Goal: Task Accomplishment & Management: Manage account settings

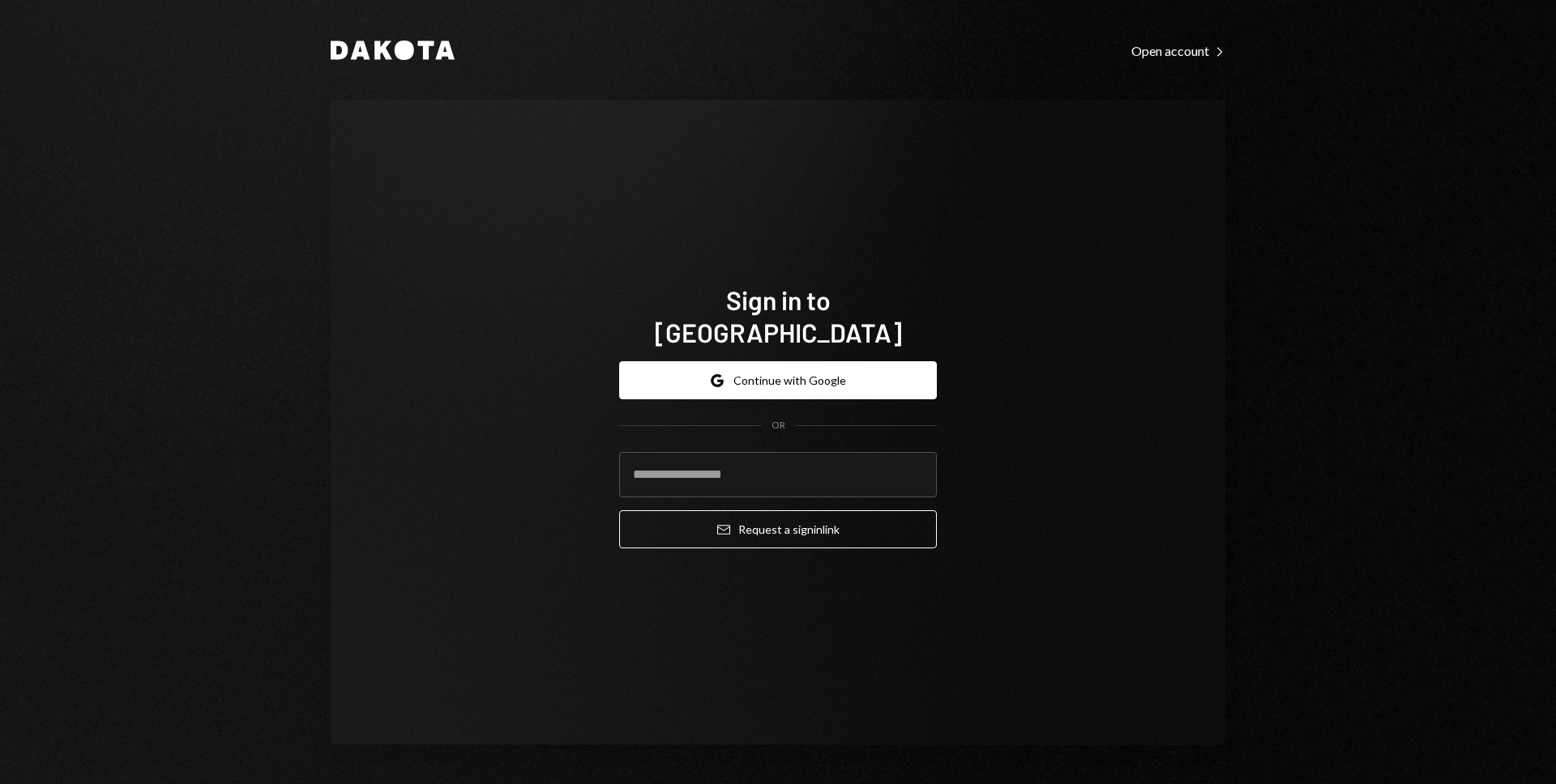
type input "**********"
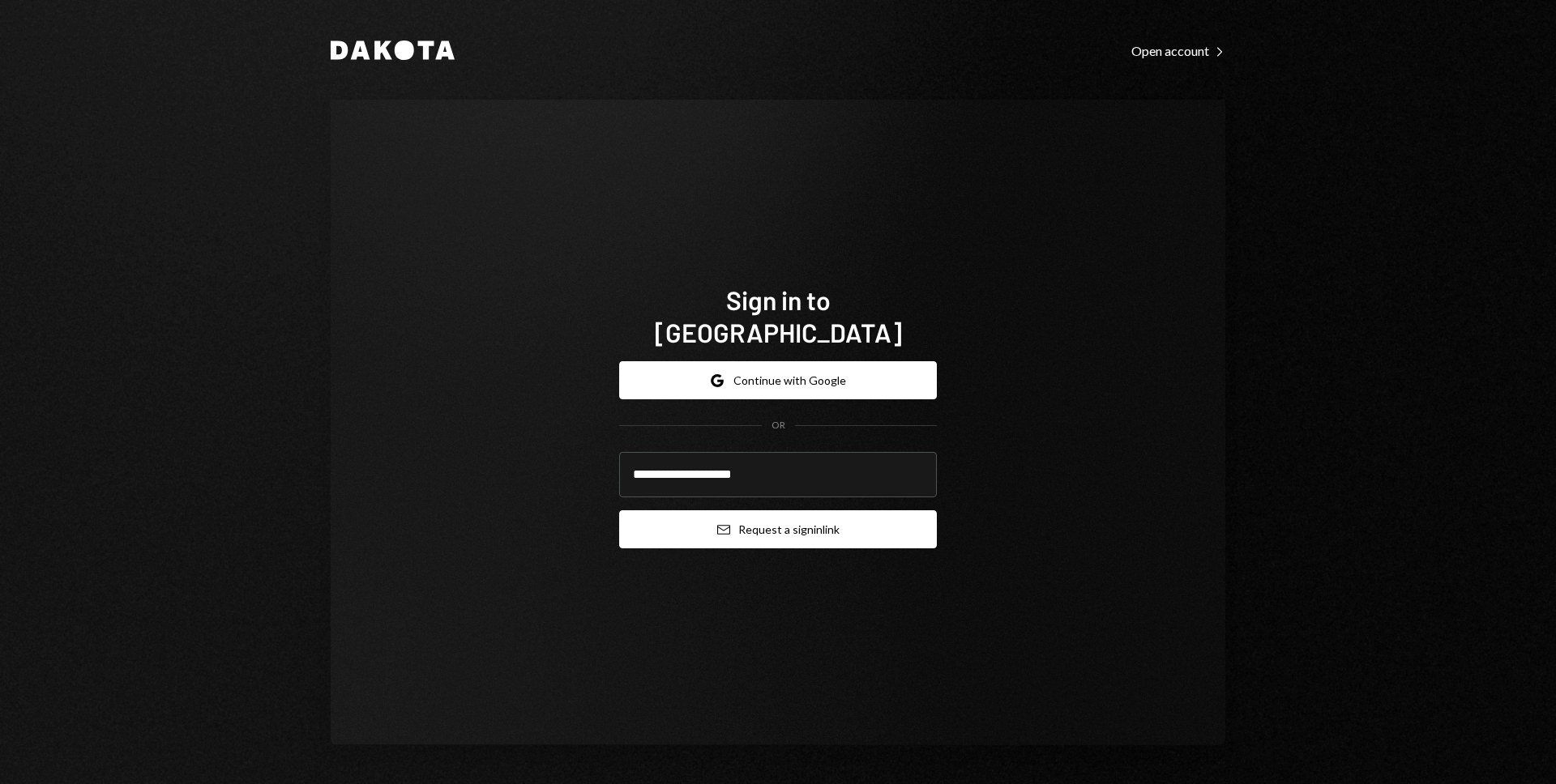
click at [740, 518] on button "Email Request a sign in link" at bounding box center [778, 530] width 318 height 38
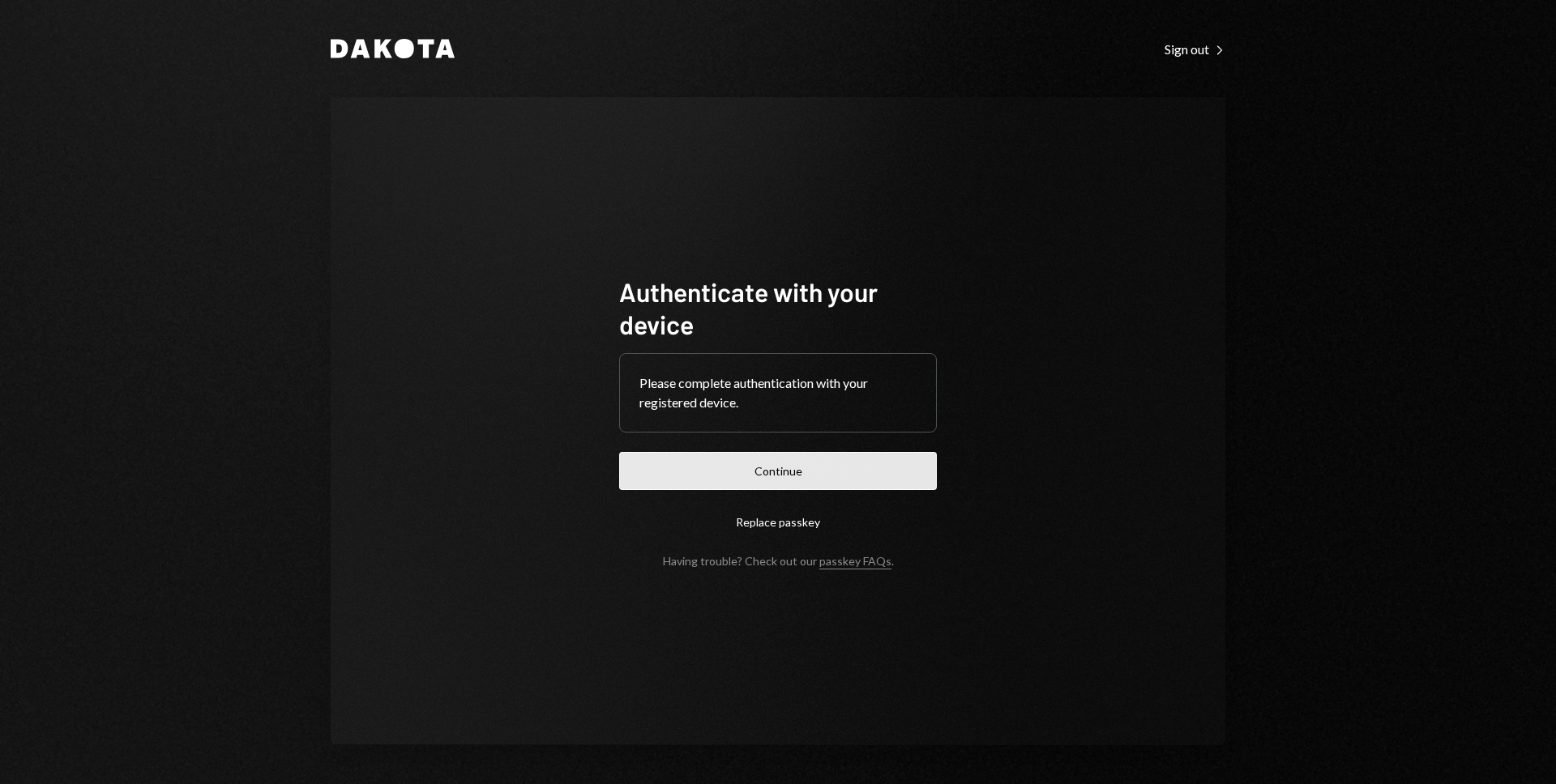
click at [792, 482] on button "Continue" at bounding box center [778, 471] width 318 height 38
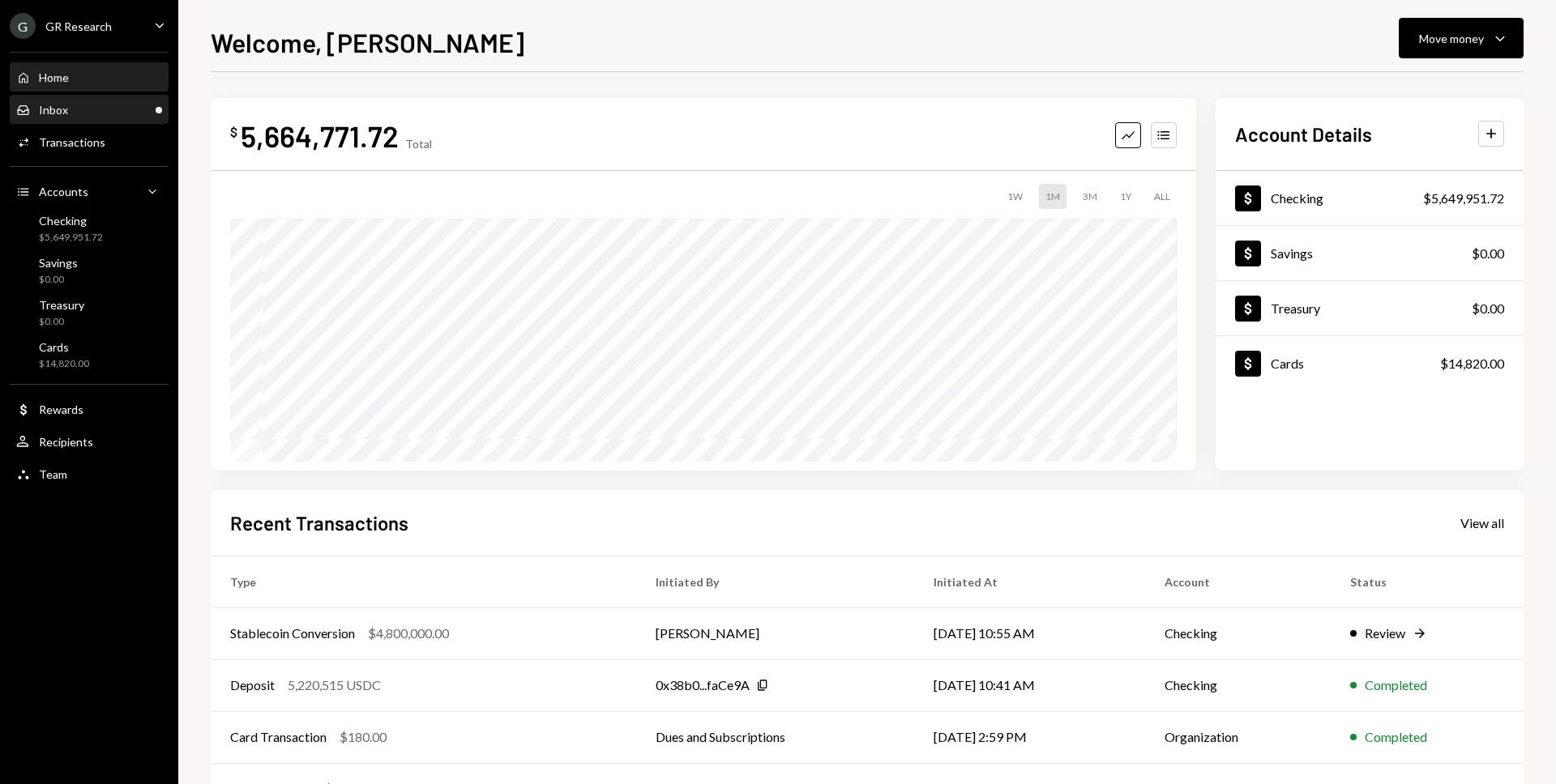
click at [88, 114] on div "Inbox Inbox" at bounding box center [89, 110] width 146 height 15
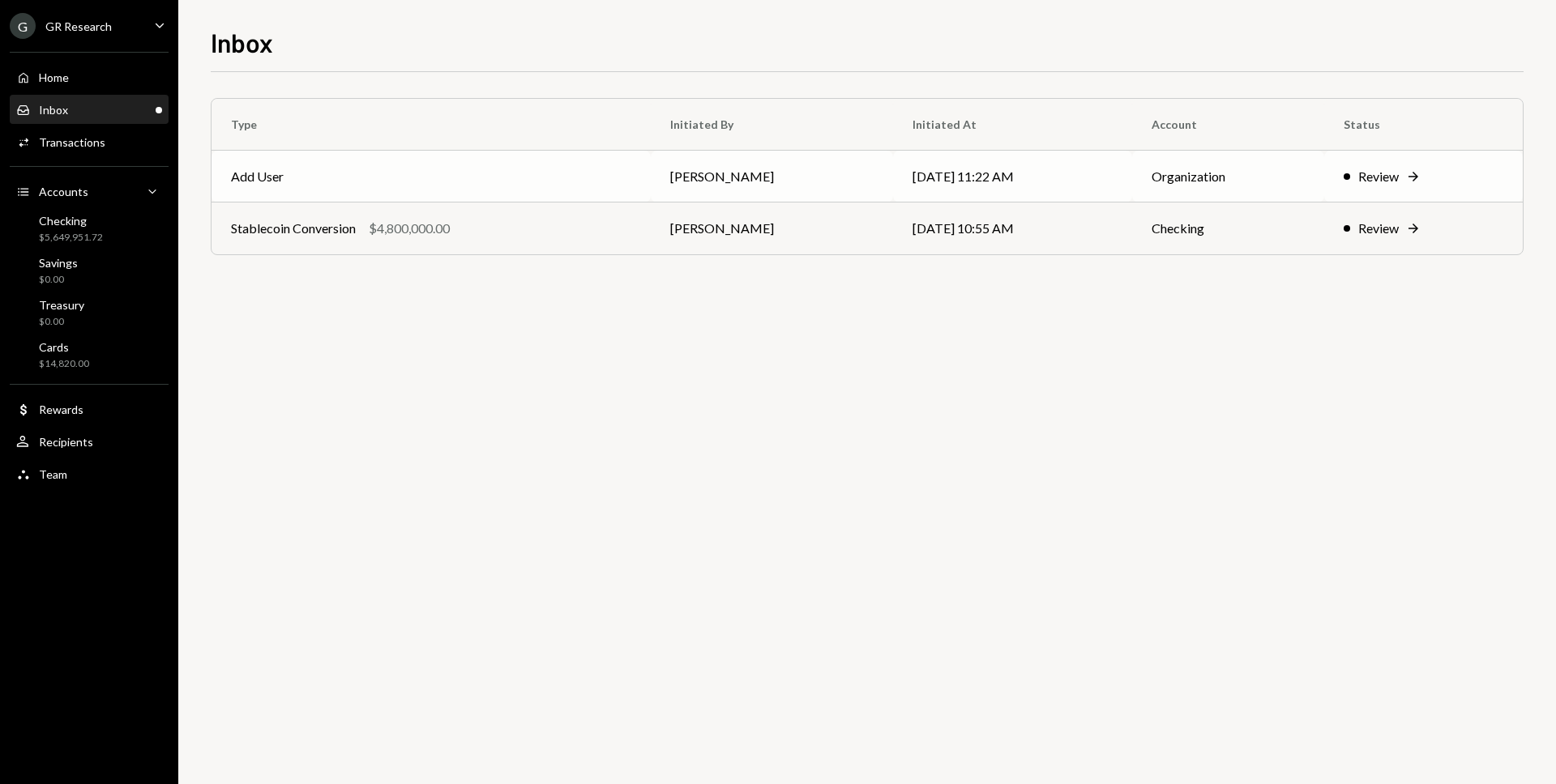
click at [490, 188] on td "Add User" at bounding box center [431, 176] width 439 height 52
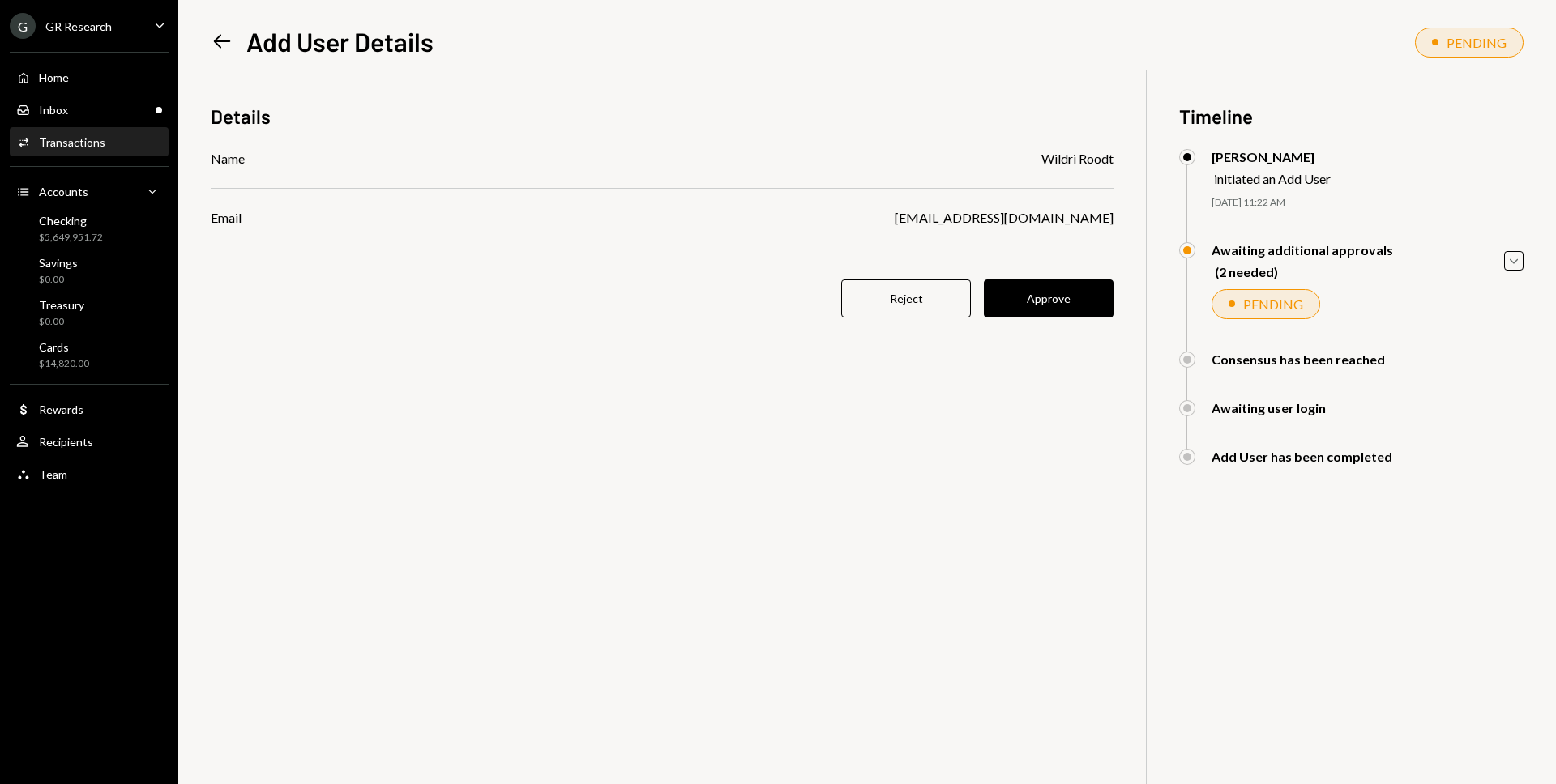
click at [1060, 308] on button "Approve" at bounding box center [1049, 299] width 129 height 38
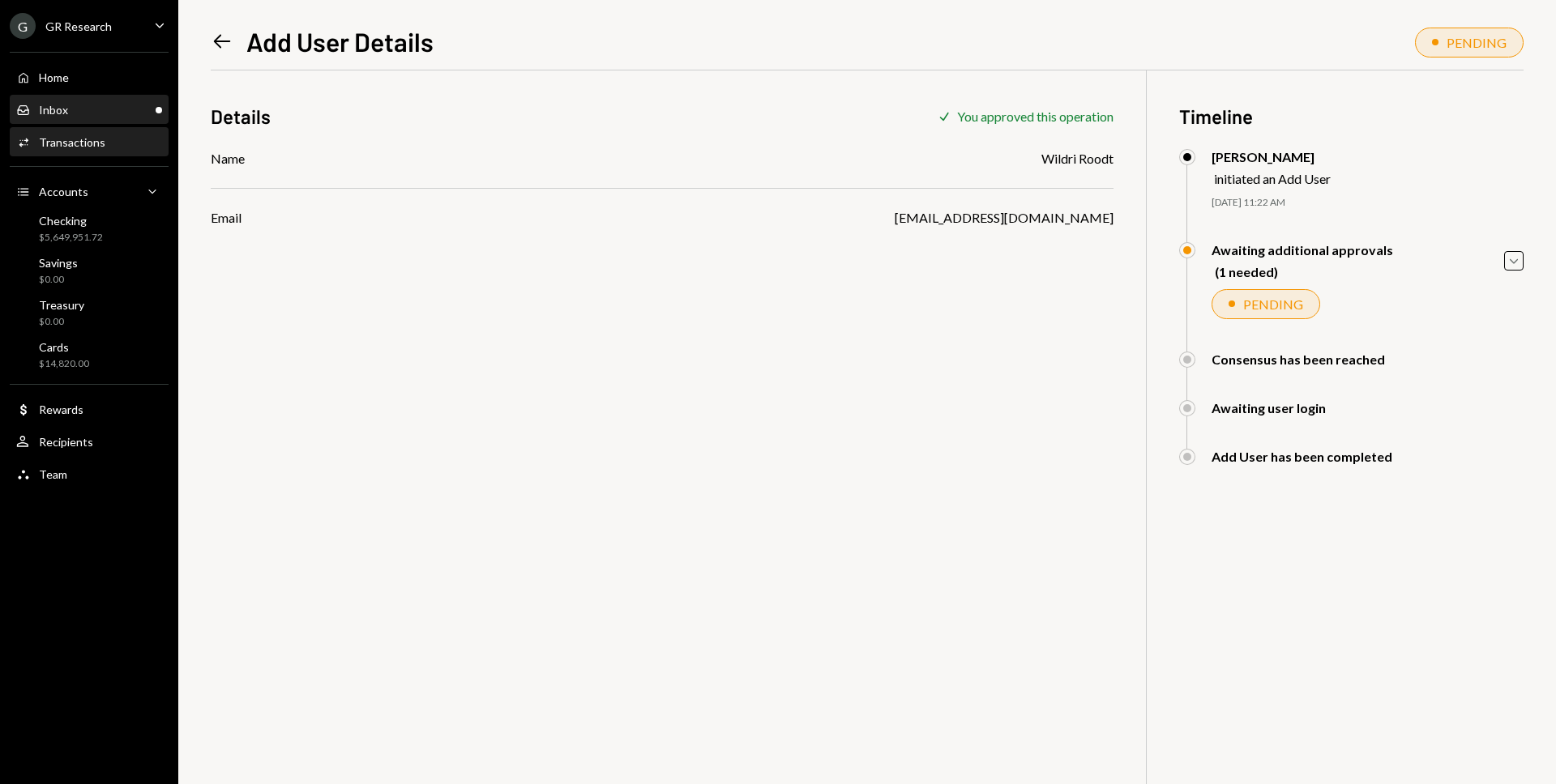
click at [77, 107] on div "Inbox Inbox" at bounding box center [89, 110] width 146 height 15
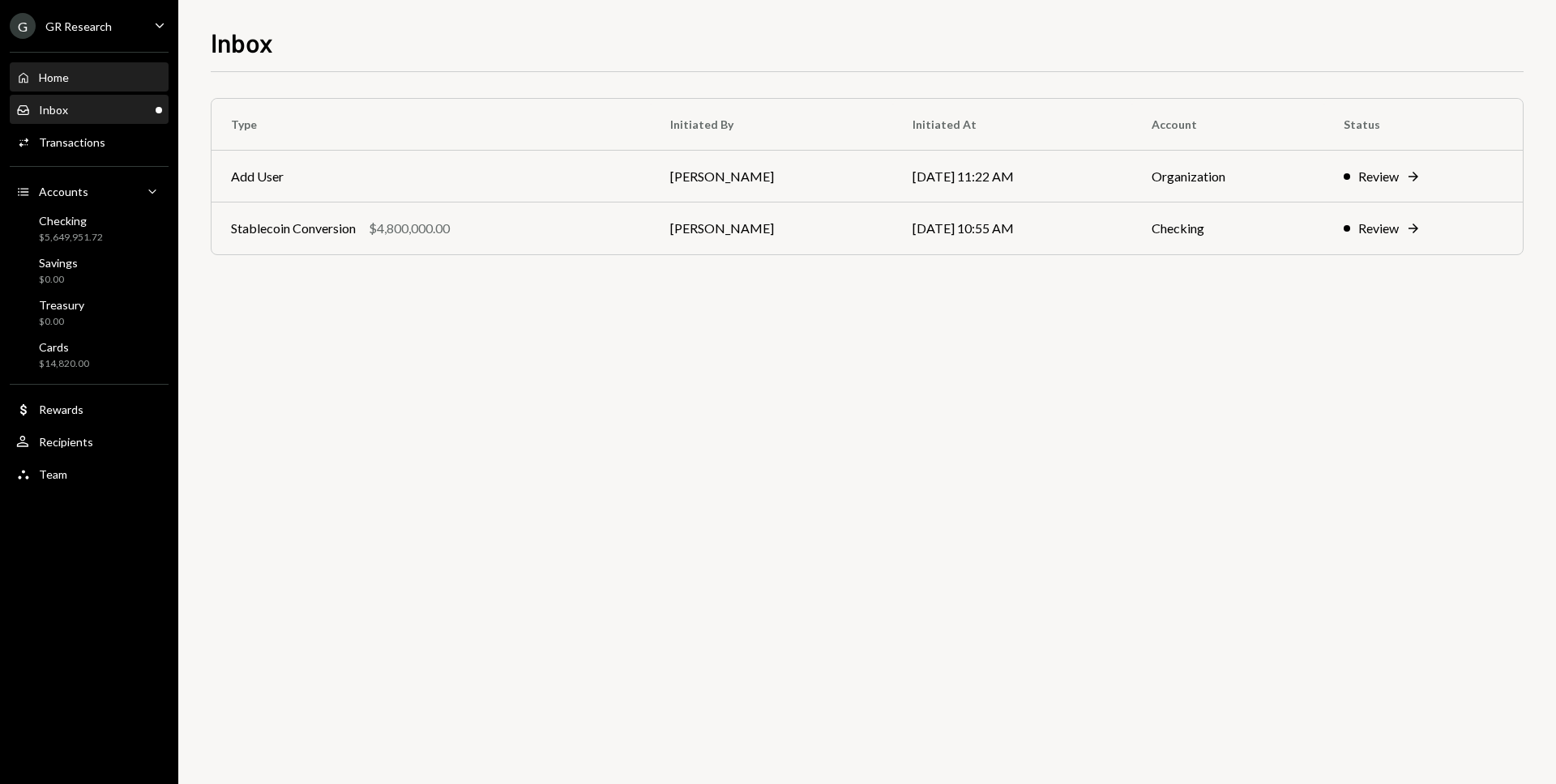
click at [76, 87] on div "Home Home" at bounding box center [89, 77] width 146 height 27
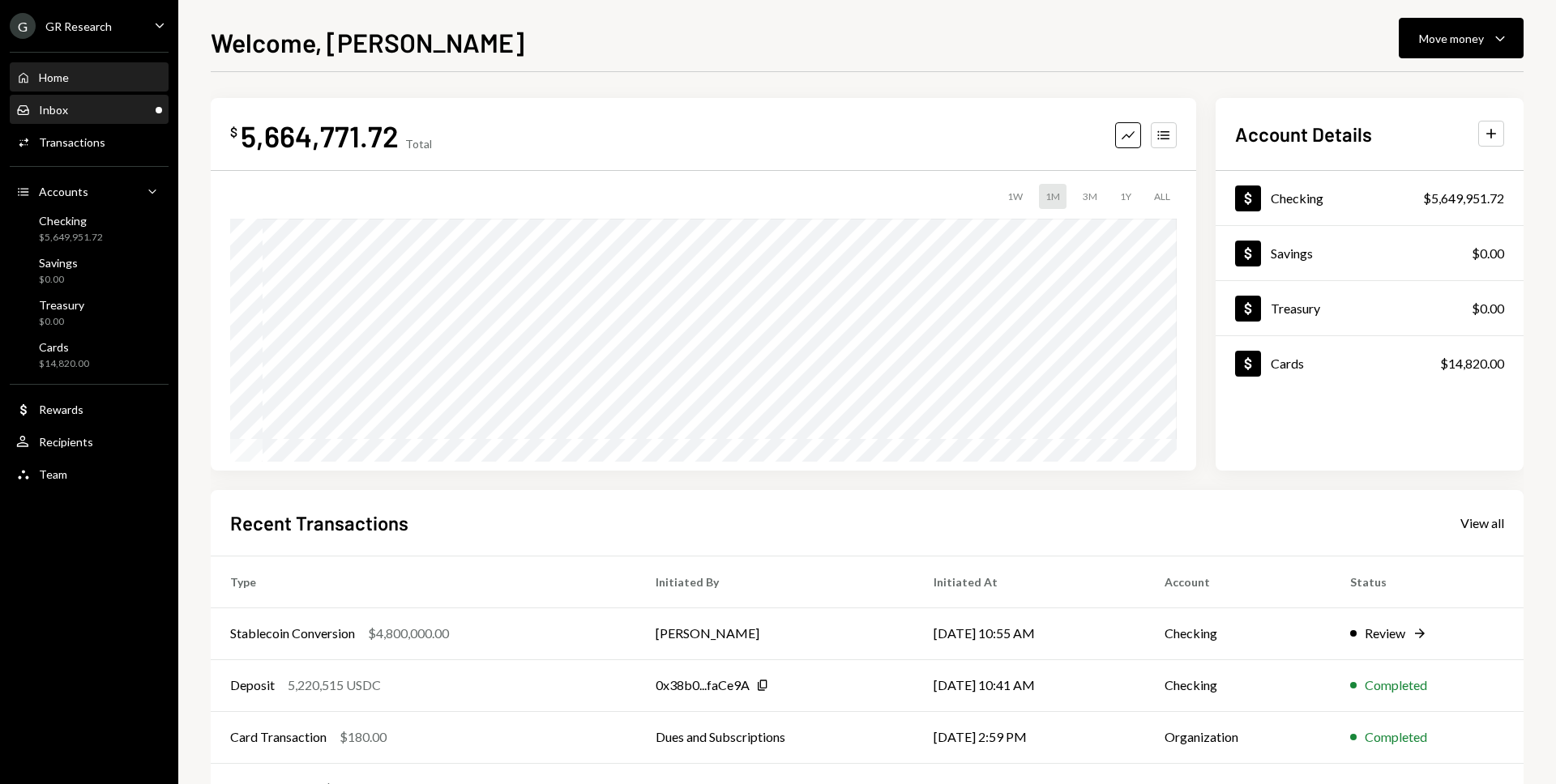
click at [96, 122] on div "Inbox Inbox" at bounding box center [89, 110] width 146 height 27
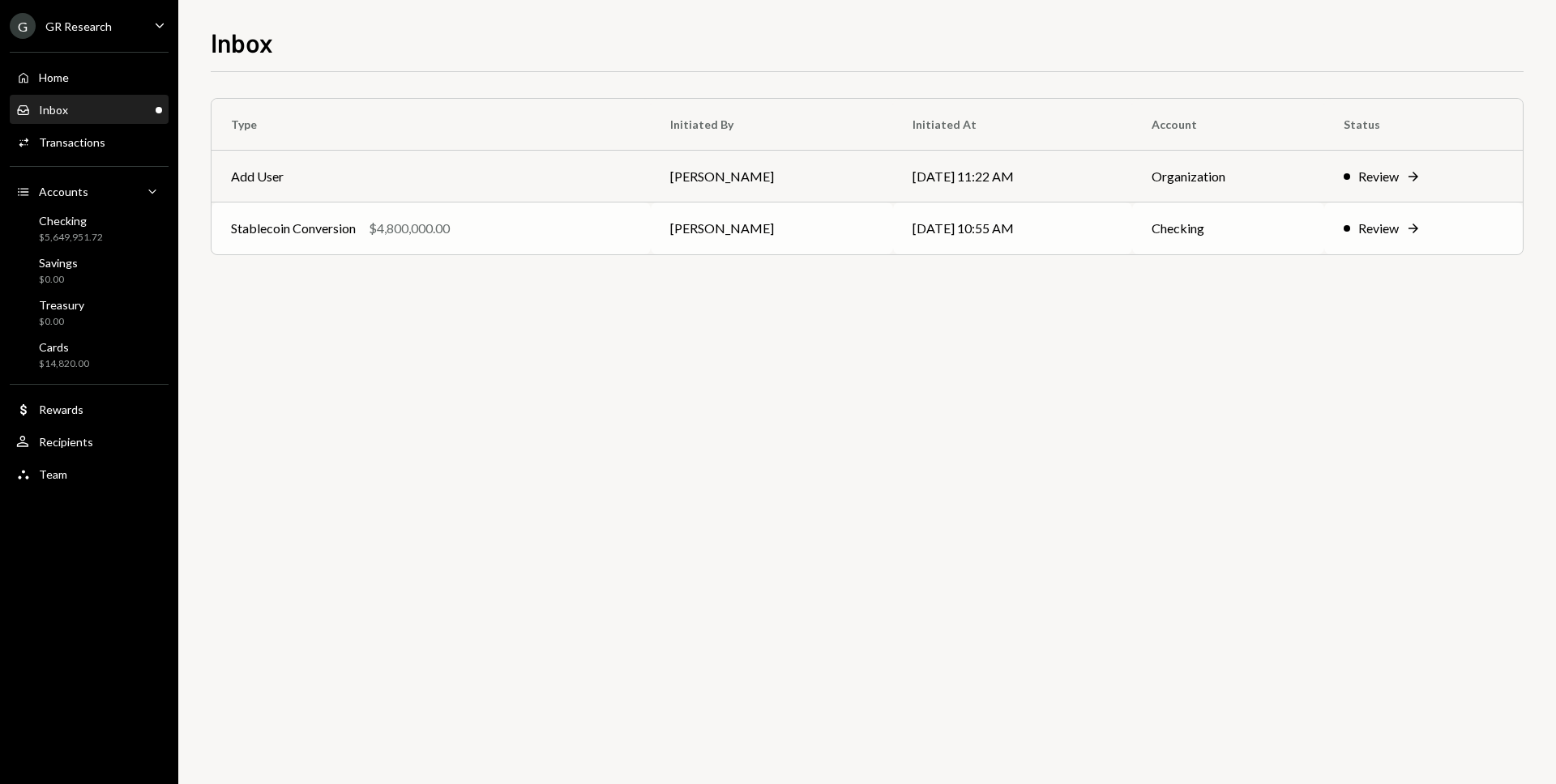
click at [491, 245] on td "Stablecoin Conversion $4,800,000.00" at bounding box center [431, 228] width 439 height 52
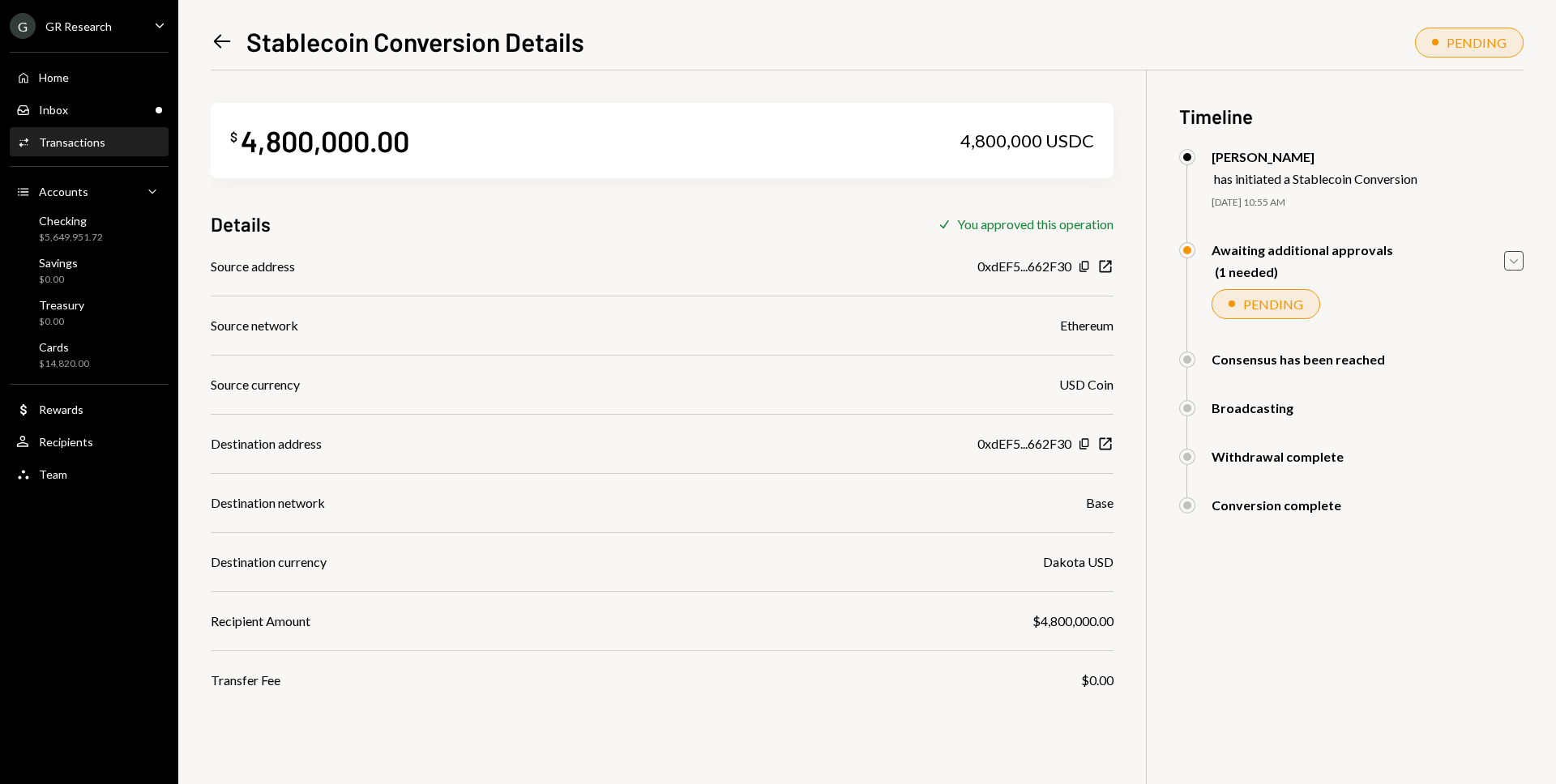
click at [1521, 264] on icon "Caret Down" at bounding box center [1514, 261] width 18 height 18
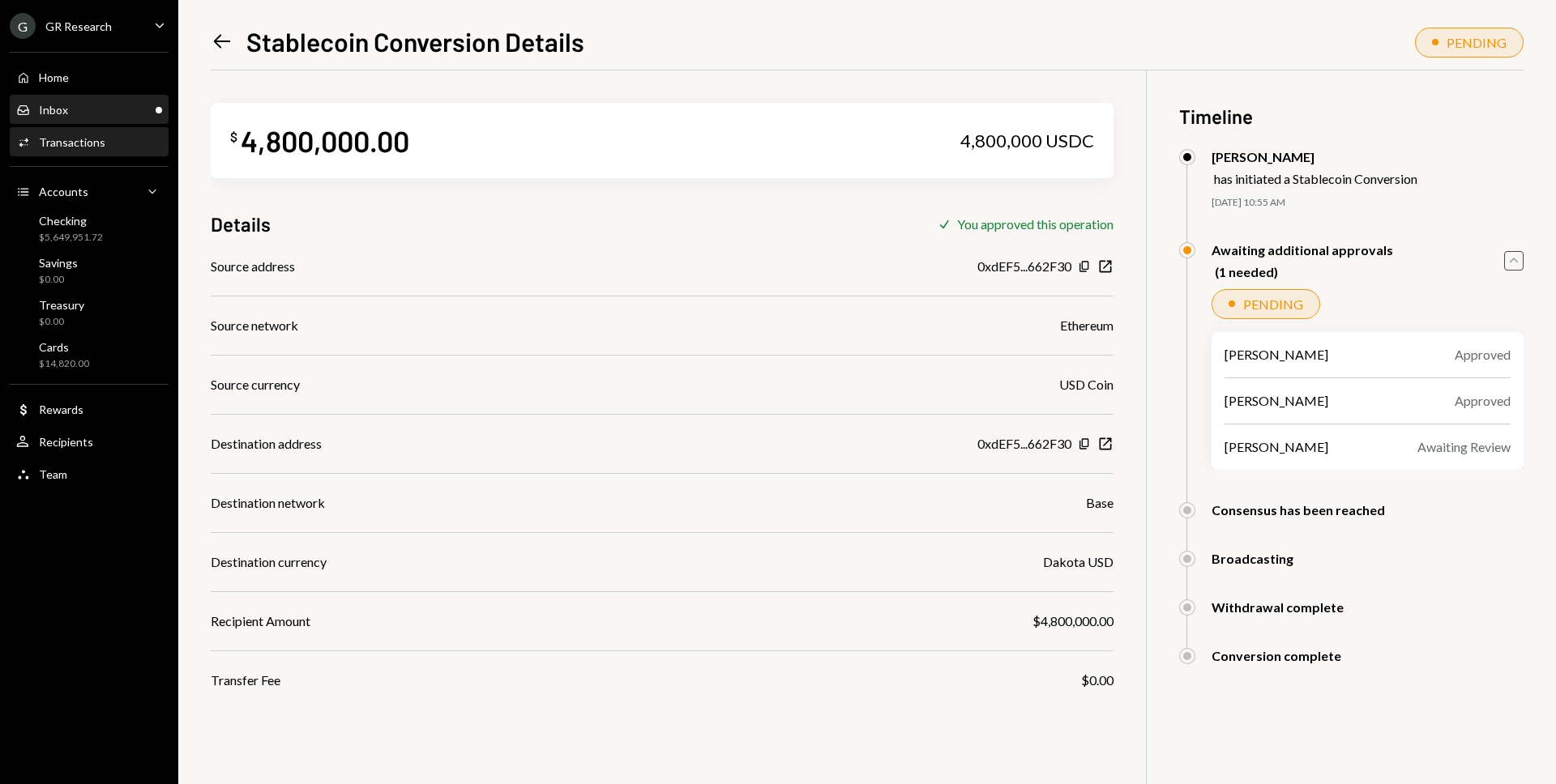
click at [70, 114] on div "Inbox Inbox" at bounding box center [89, 110] width 146 height 15
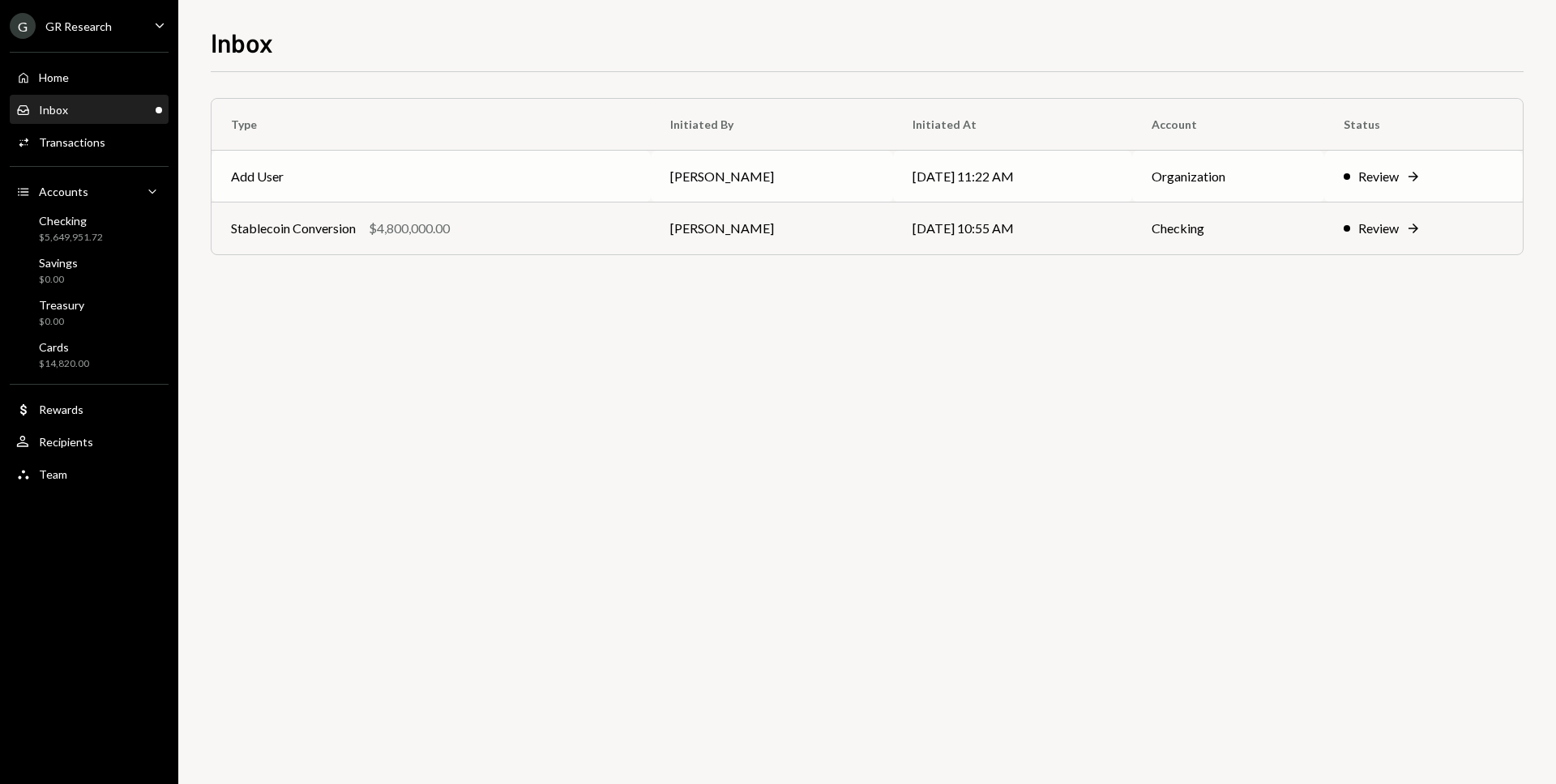
click at [1417, 176] on icon at bounding box center [1413, 177] width 10 height 10
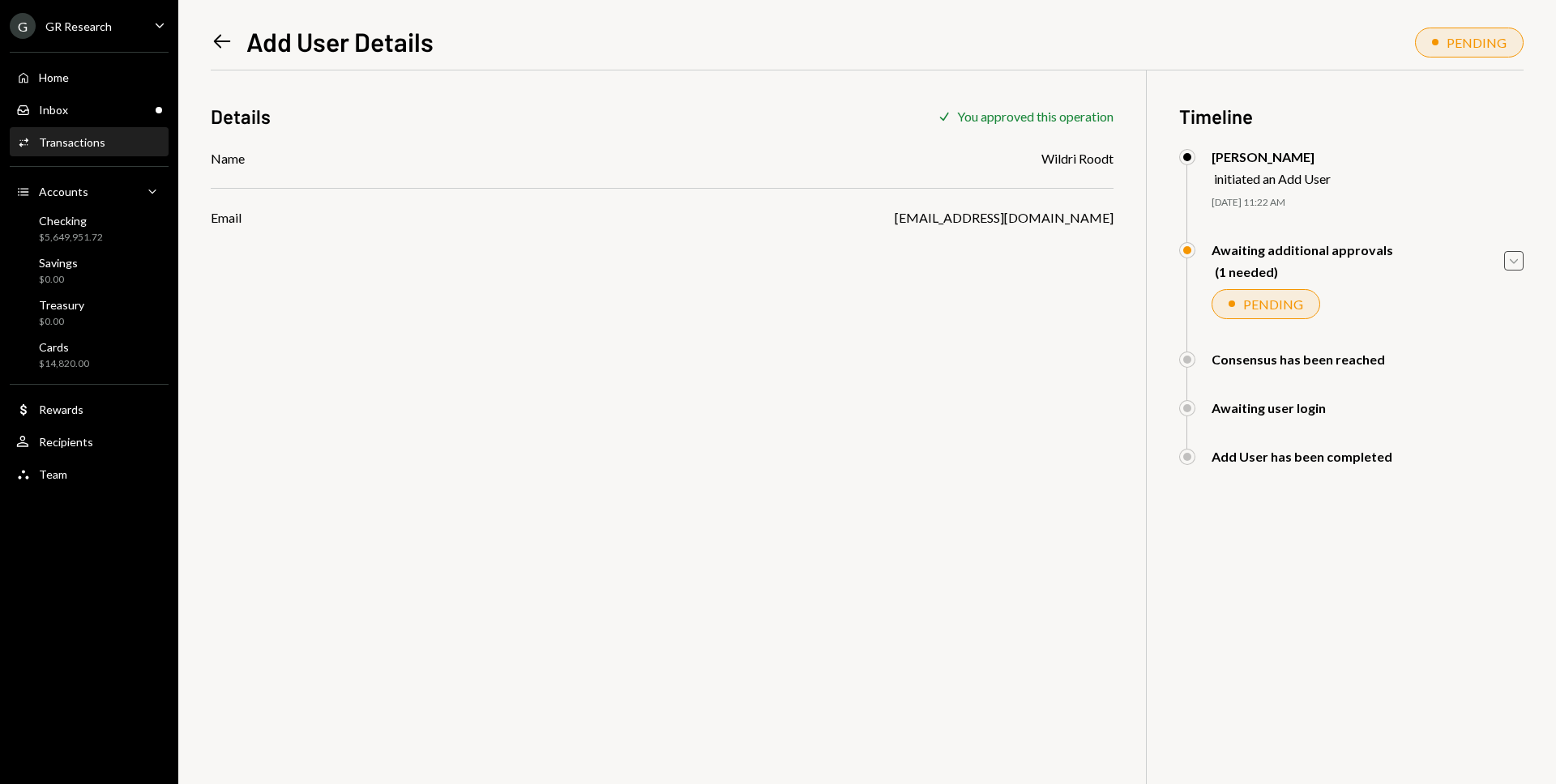
click at [1512, 264] on icon "Caret Down" at bounding box center [1514, 261] width 18 height 18
